Goal: Task Accomplishment & Management: Complete application form

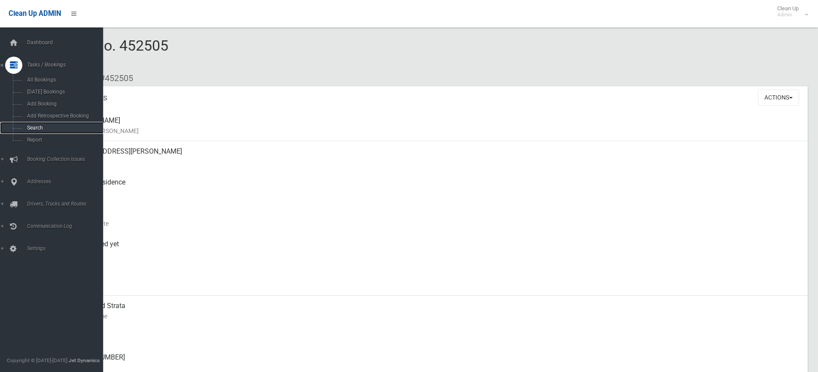
click at [33, 127] on span "Search" at bounding box center [63, 128] width 78 height 6
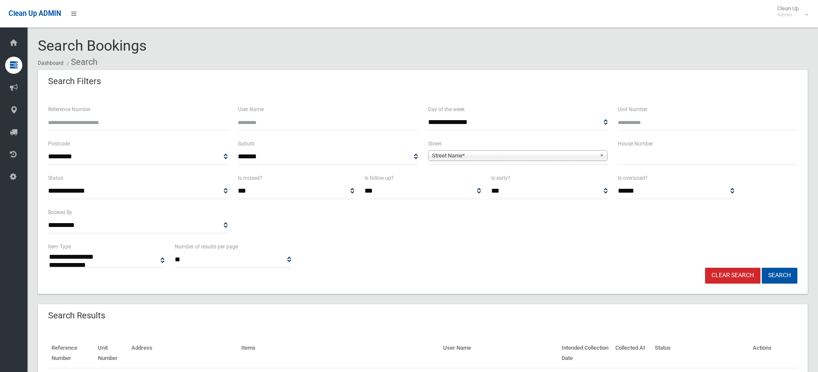
select select
click at [632, 160] on input "text" at bounding box center [708, 157] width 180 height 16
type input "**"
click at [602, 158] on b at bounding box center [604, 156] width 8 height 10
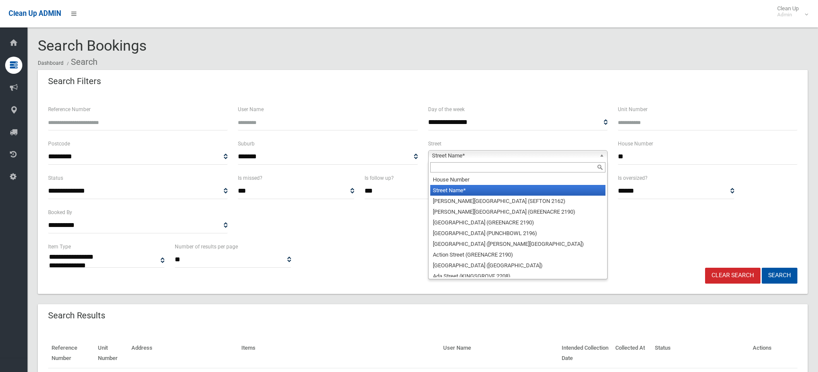
click at [579, 163] on input "text" at bounding box center [517, 167] width 175 height 10
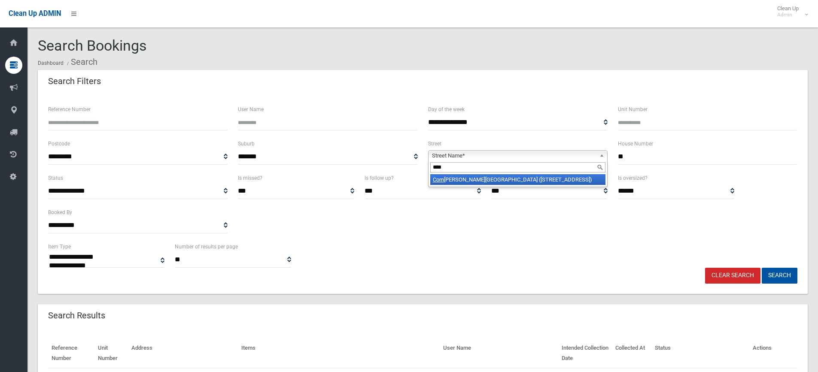
type input "****"
click at [512, 177] on li "Corn elia Street (WILEY PARK 2195)" at bounding box center [517, 179] width 175 height 11
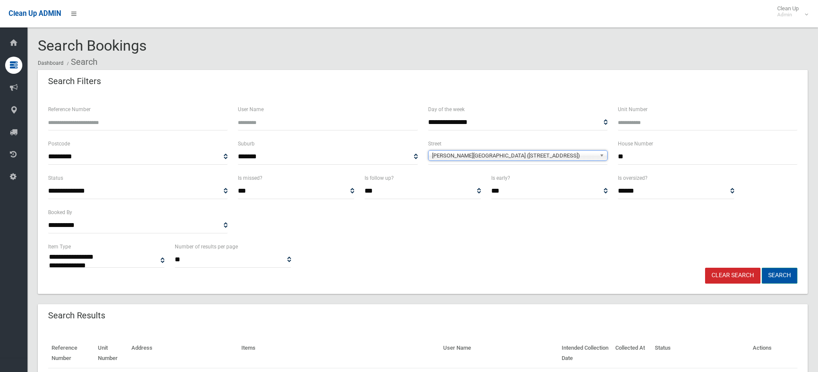
click at [785, 275] on button "Search" at bounding box center [780, 276] width 36 height 16
select select
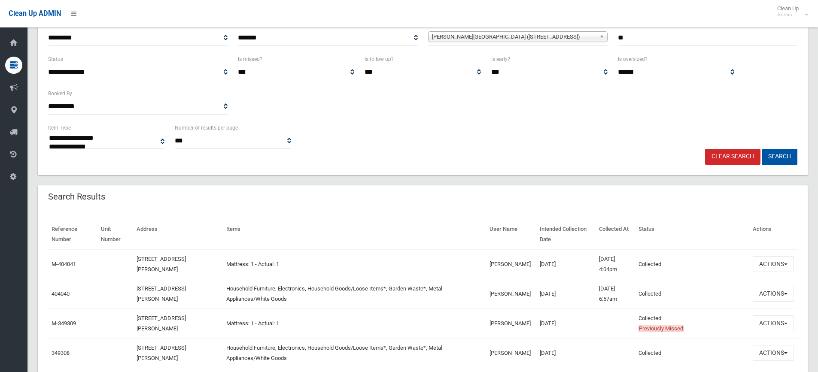
scroll to position [139, 0]
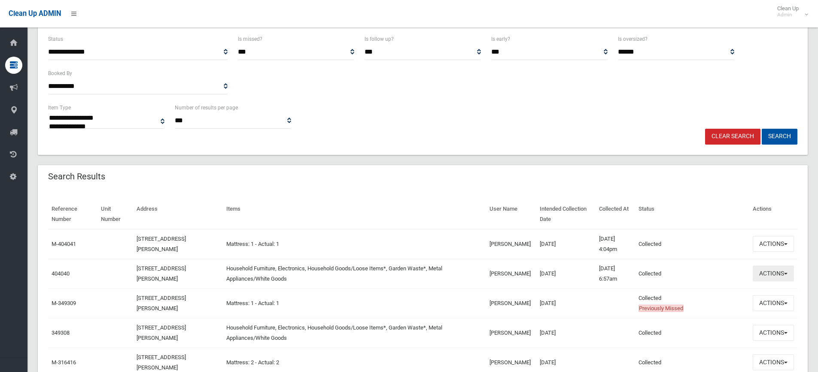
click at [786, 273] on button "Actions" at bounding box center [773, 274] width 41 height 16
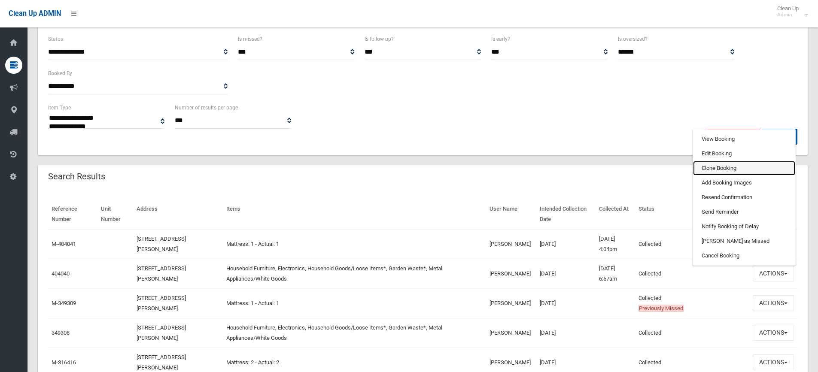
click at [728, 167] on link "Clone Booking" at bounding box center [744, 168] width 102 height 15
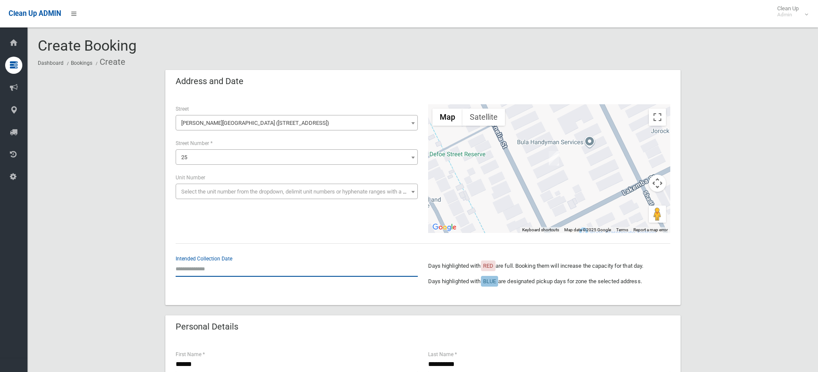
click at [202, 271] on input "text" at bounding box center [297, 269] width 242 height 16
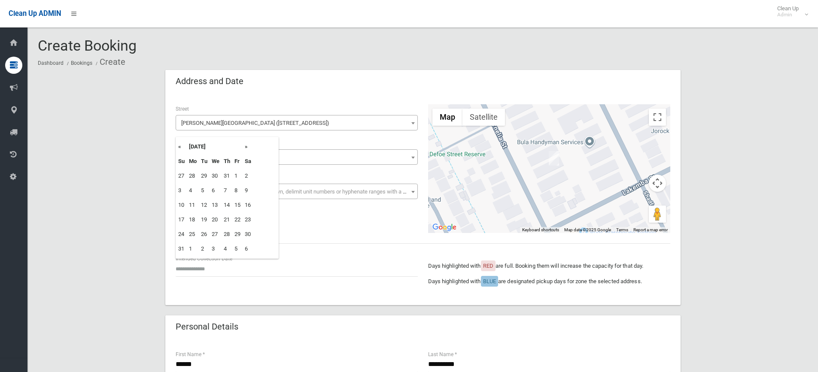
click at [248, 146] on th "»" at bounding box center [248, 147] width 11 height 15
click at [216, 190] on td "8" at bounding box center [216, 190] width 12 height 15
type input "**********"
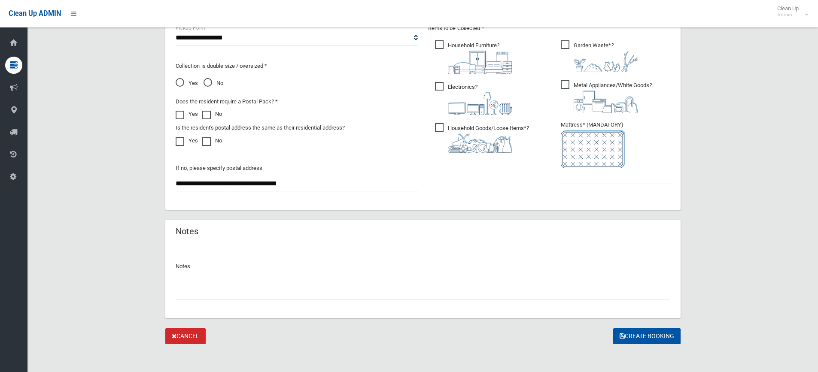
scroll to position [478, 0]
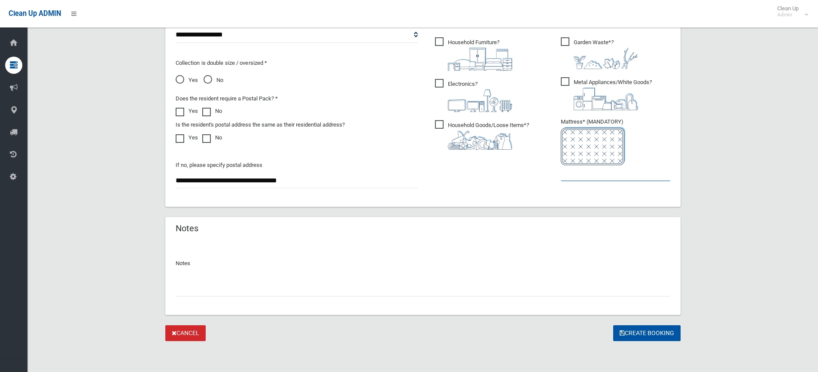
click at [574, 178] on input "text" at bounding box center [616, 173] width 110 height 16
type input "*"
click at [646, 332] on button "Create Booking" at bounding box center [646, 334] width 67 height 16
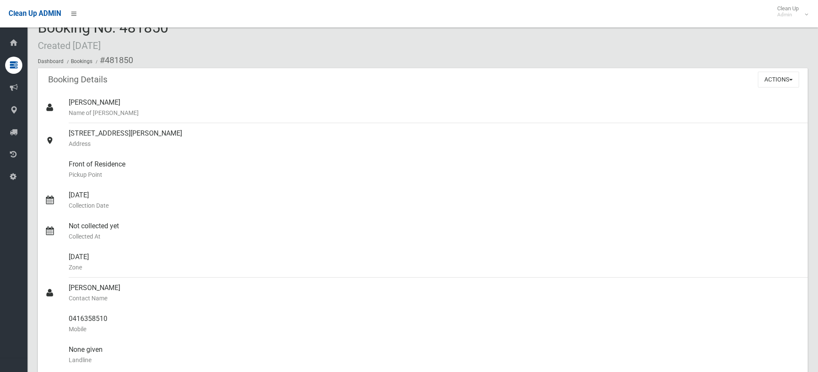
scroll to position [11, 0]
